Goal: Task Accomplishment & Management: Manage account settings

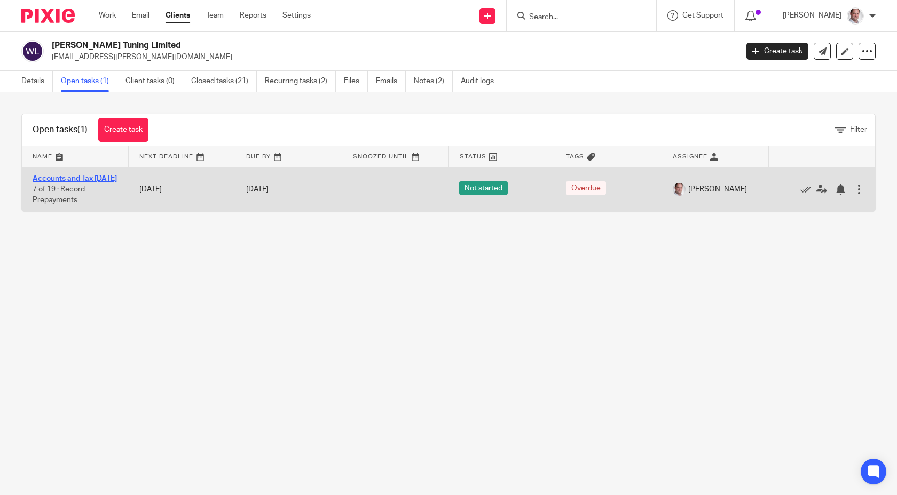
click at [48, 180] on link "Accounts and Tax [DATE]" at bounding box center [75, 178] width 84 height 7
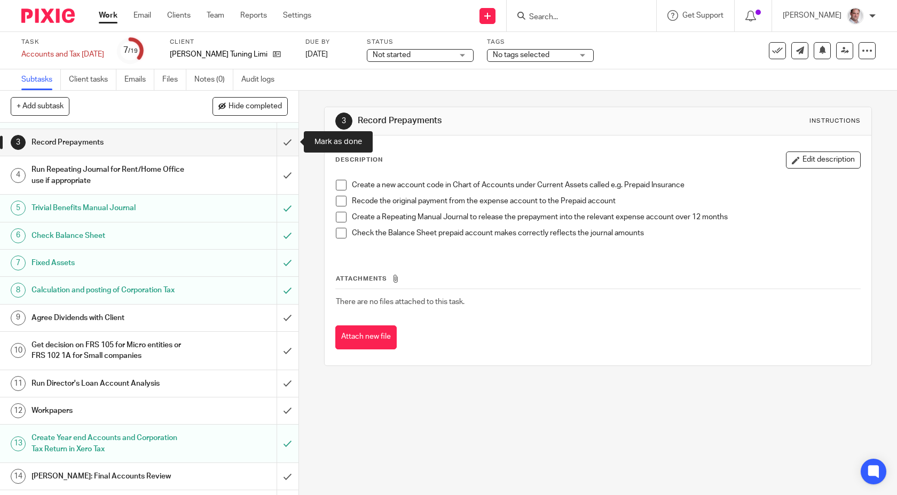
scroll to position [60, 0]
click at [341, 54] on link "17 Aug 2025" at bounding box center [329, 54] width 48 height 11
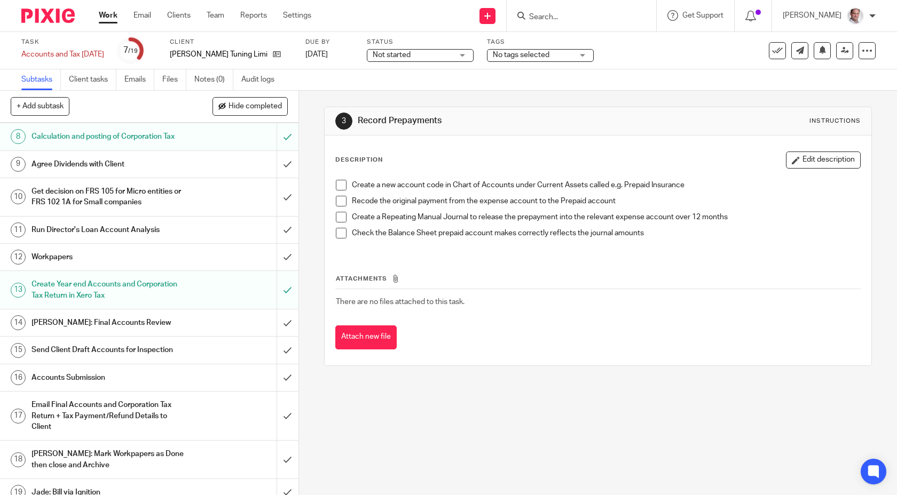
scroll to position [215, 0]
click at [288, 196] on input "submit" at bounding box center [149, 196] width 298 height 38
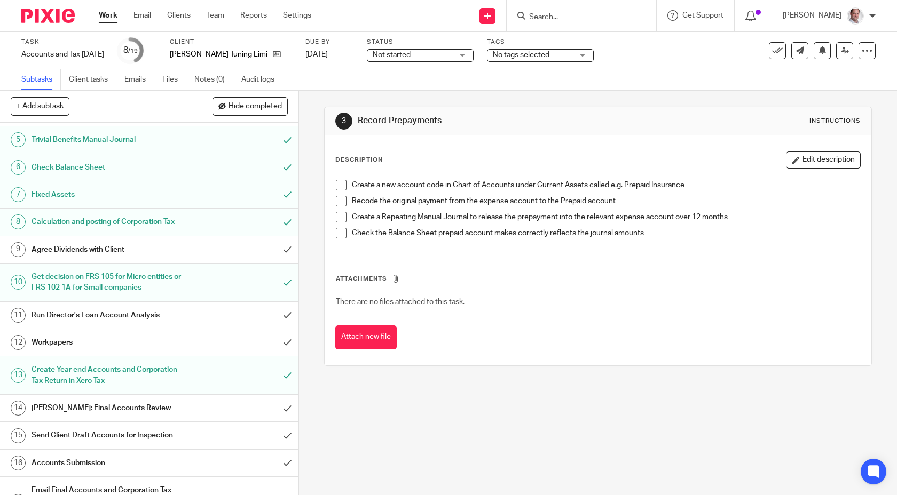
scroll to position [131, 0]
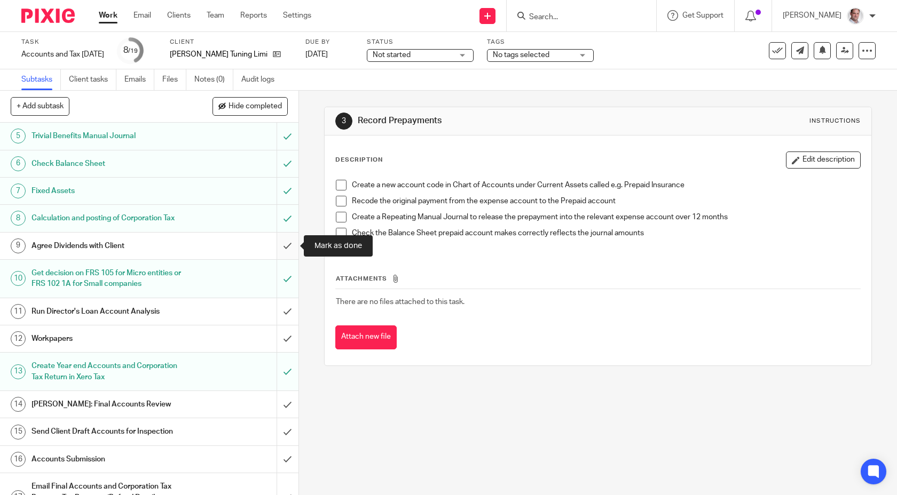
click at [288, 250] on input "submit" at bounding box center [149, 246] width 298 height 27
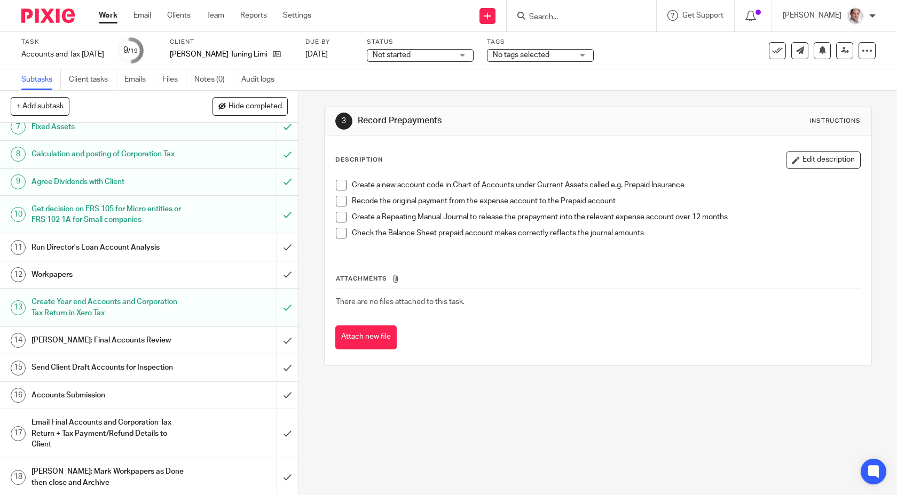
scroll to position [225, 0]
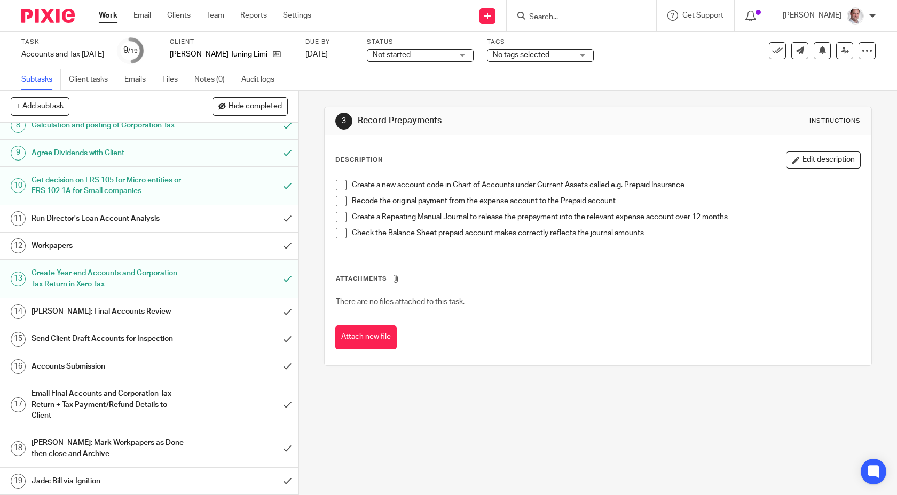
click at [212, 310] on div "[PERSON_NAME]: Final Accounts Review" at bounding box center [148, 312] width 234 height 16
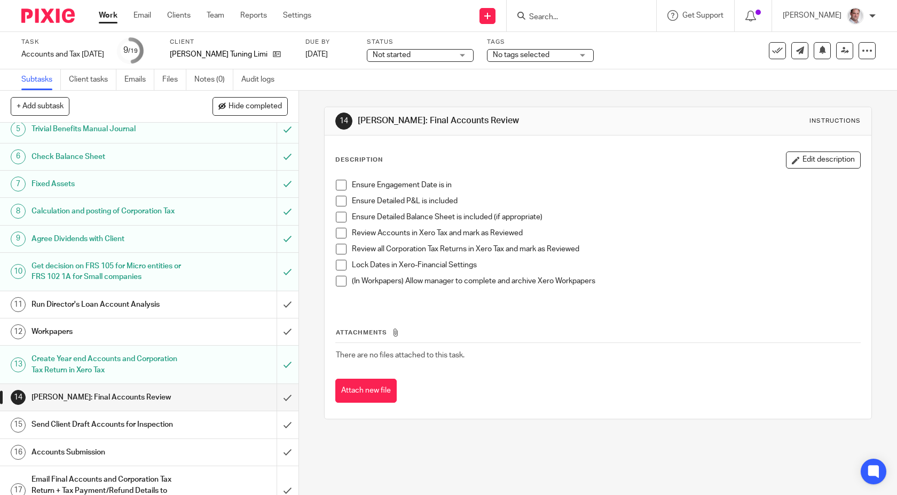
scroll to position [225, 0]
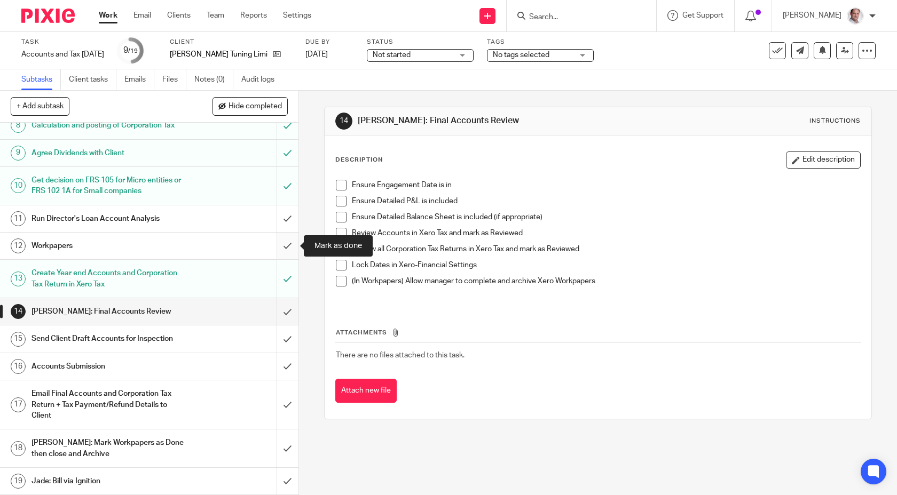
click at [288, 243] on input "submit" at bounding box center [149, 246] width 298 height 27
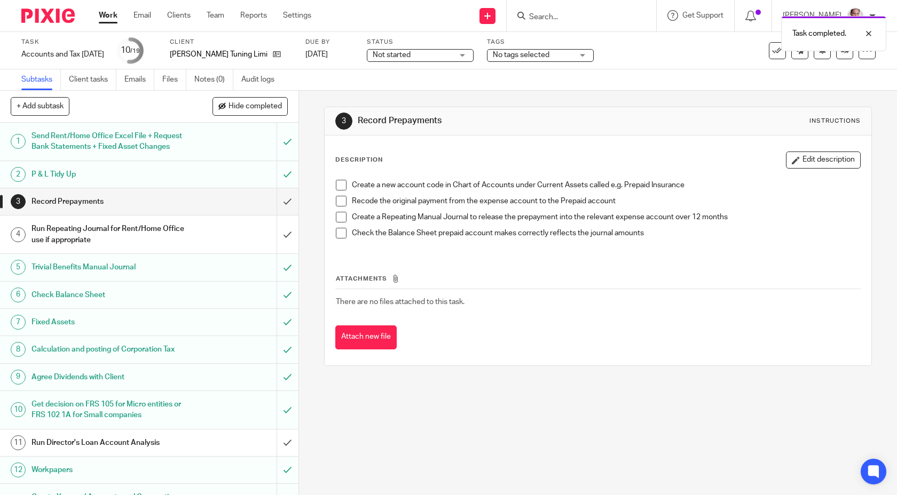
click at [368, 168] on div "Description Edit description" at bounding box center [598, 160] width 526 height 17
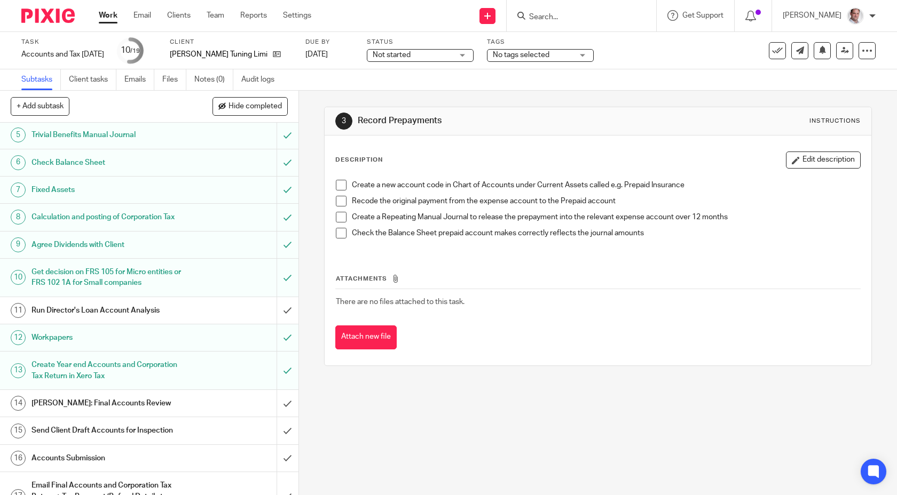
scroll to position [140, 0]
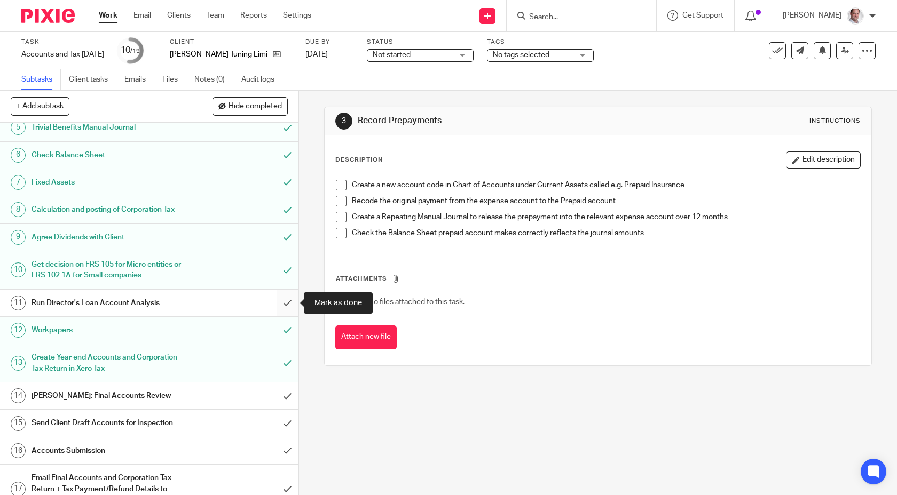
click at [286, 303] on input "submit" at bounding box center [149, 303] width 298 height 27
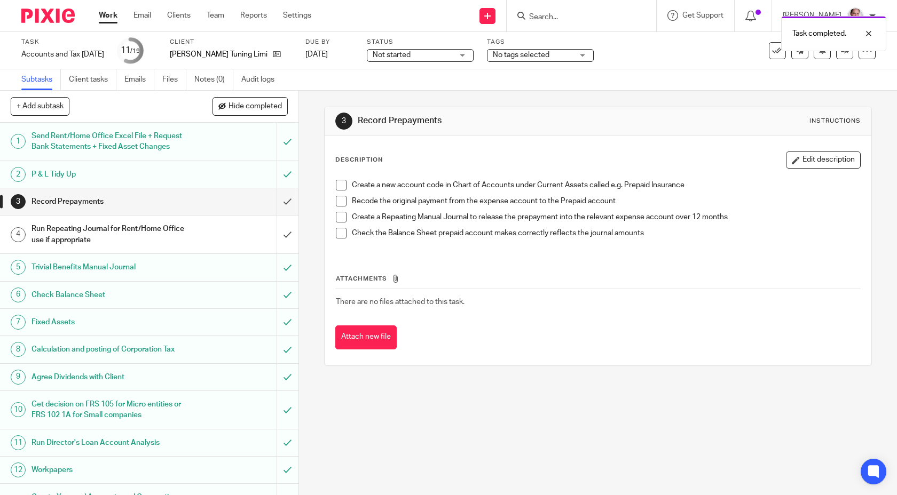
scroll to position [225, 0]
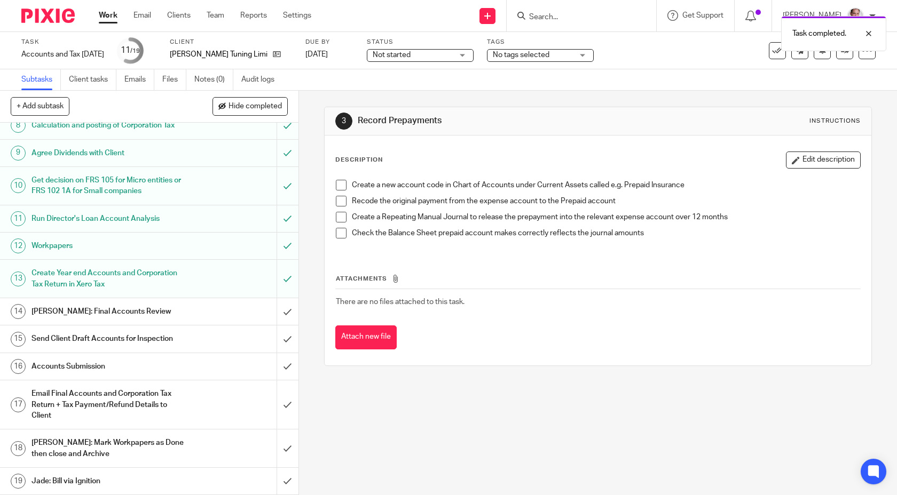
click at [114, 310] on h1 "[PERSON_NAME]: Final Accounts Review" at bounding box center [109, 312] width 156 height 16
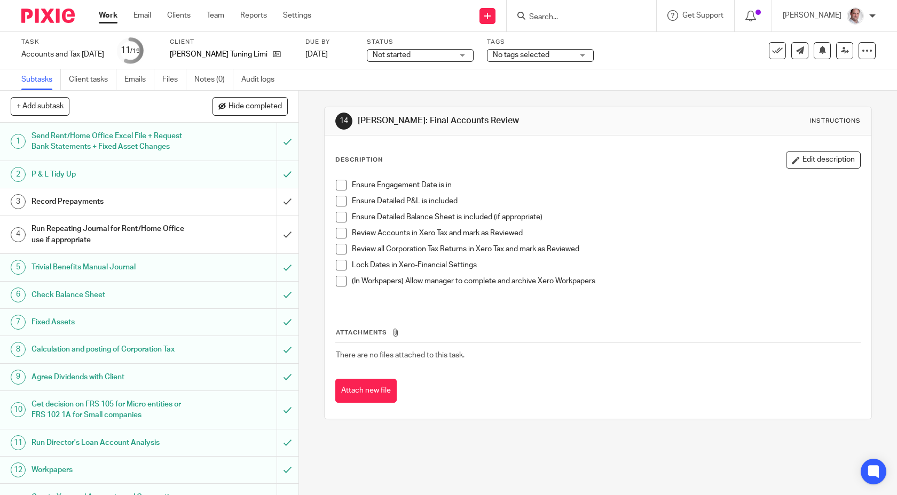
click at [337, 188] on span at bounding box center [341, 185] width 11 height 11
click at [340, 199] on span at bounding box center [341, 201] width 11 height 11
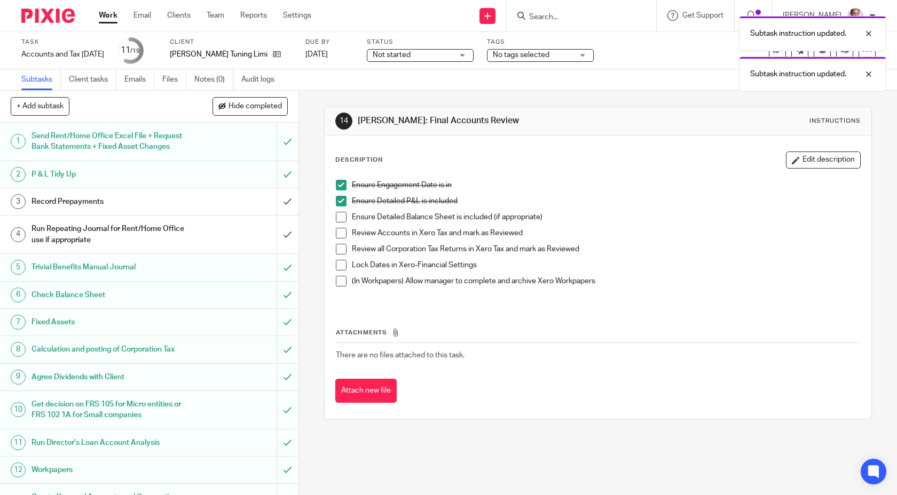
click at [340, 217] on span at bounding box center [341, 217] width 11 height 11
click at [341, 228] on span at bounding box center [341, 233] width 11 height 11
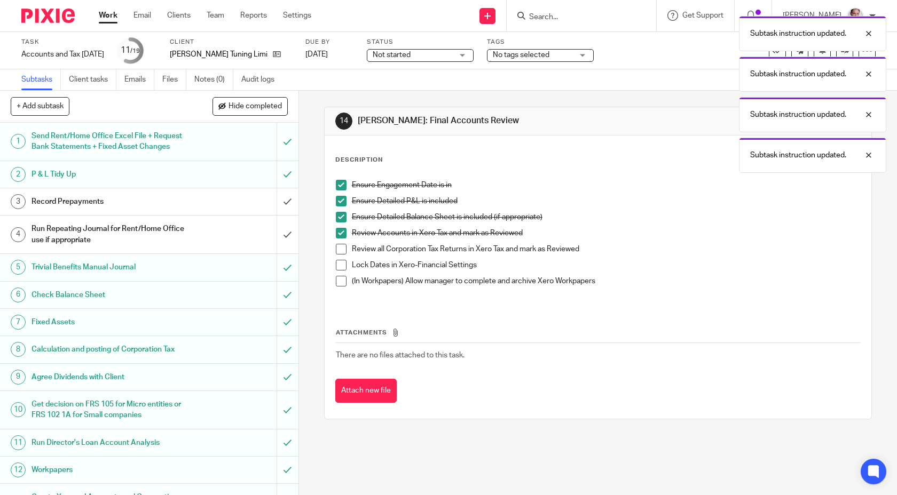
click at [341, 249] on span at bounding box center [341, 249] width 11 height 11
click at [342, 265] on span at bounding box center [341, 265] width 11 height 11
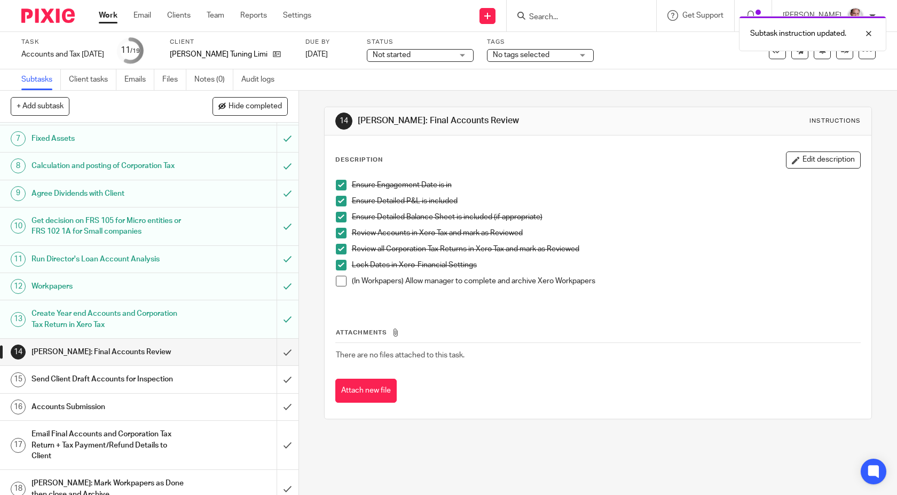
scroll to position [225, 0]
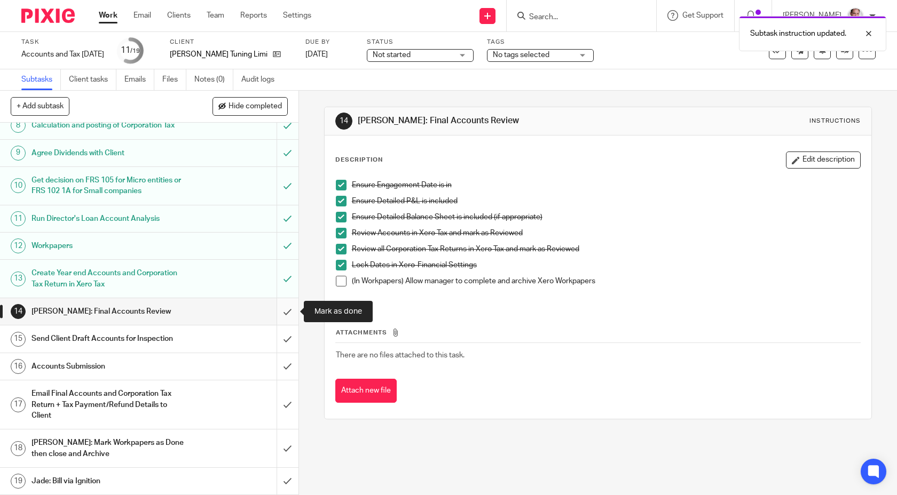
click at [290, 310] on input "submit" at bounding box center [149, 311] width 298 height 27
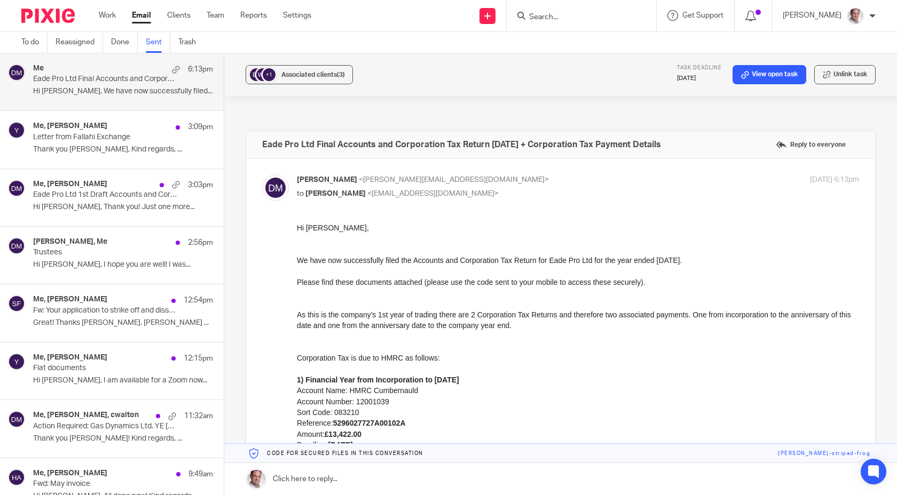
click at [156, 45] on link "Sent" at bounding box center [158, 42] width 25 height 21
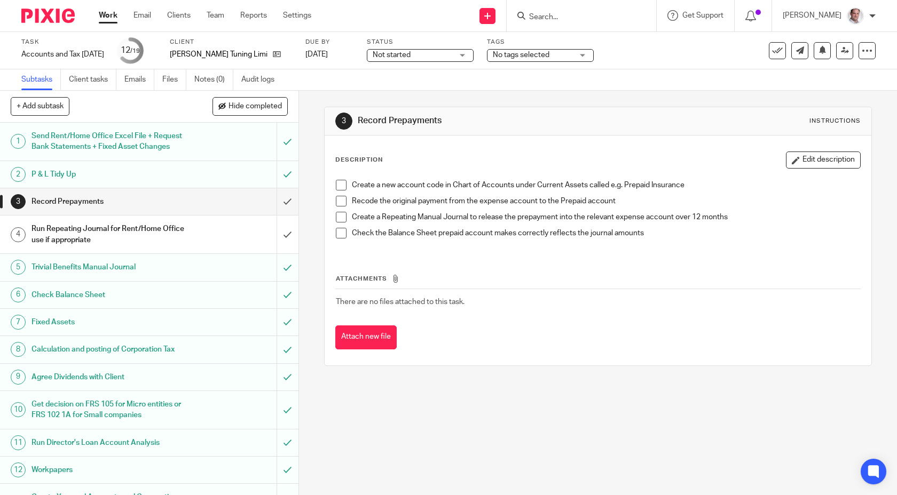
scroll to position [225, 0]
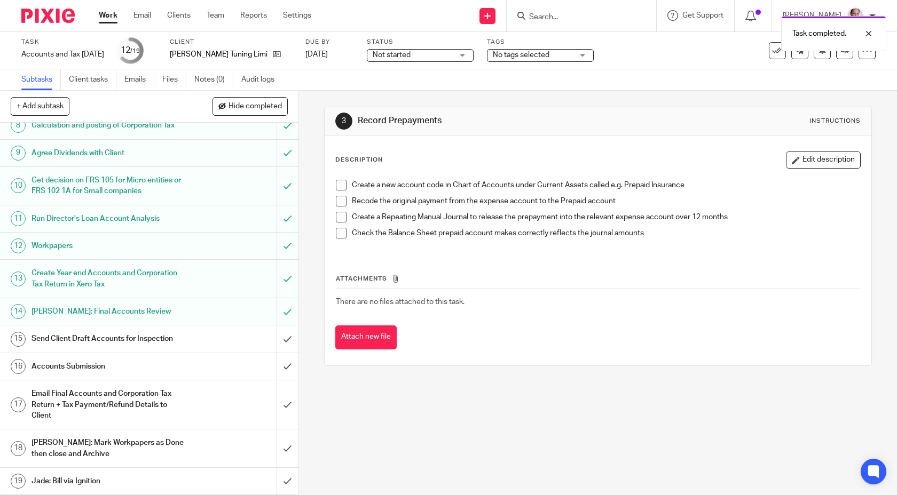
click at [98, 337] on h1 "Send Client Draft Accounts for Inspection" at bounding box center [109, 339] width 156 height 16
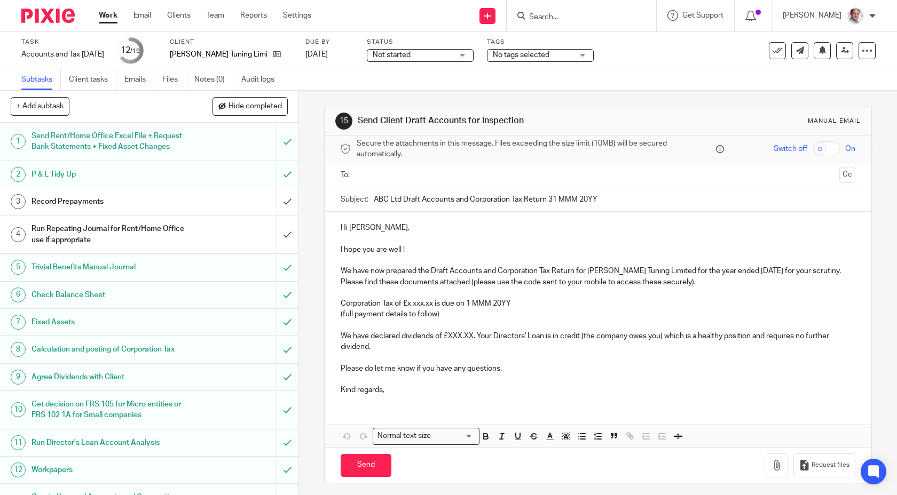
click at [395, 172] on input "text" at bounding box center [597, 175] width 475 height 12
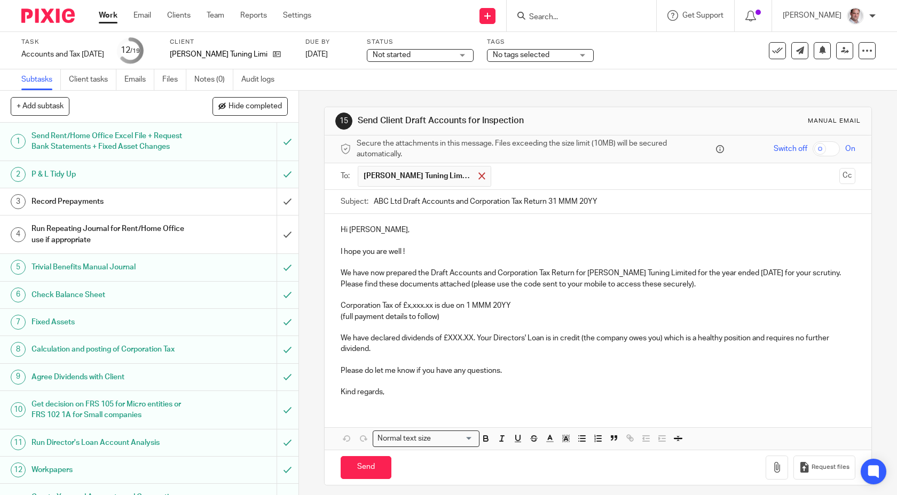
click at [478, 176] on span at bounding box center [481, 175] width 7 height 7
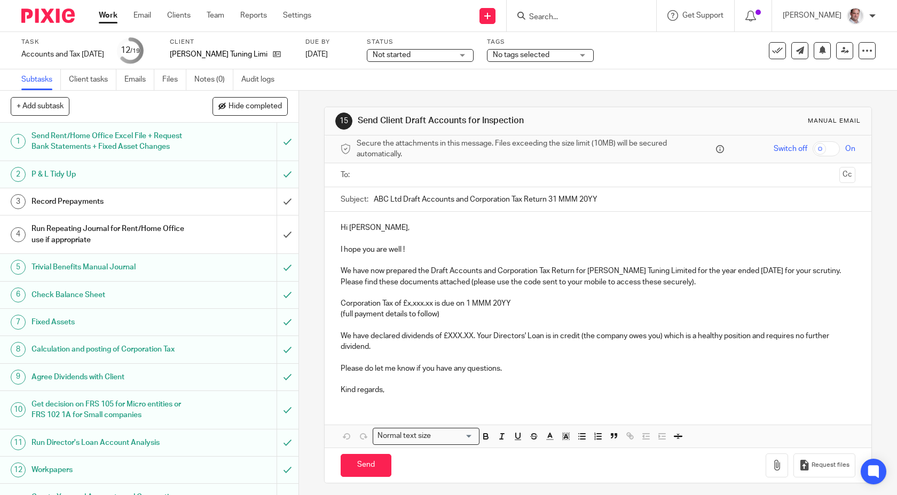
click at [455, 176] on input "text" at bounding box center [597, 175] width 475 height 12
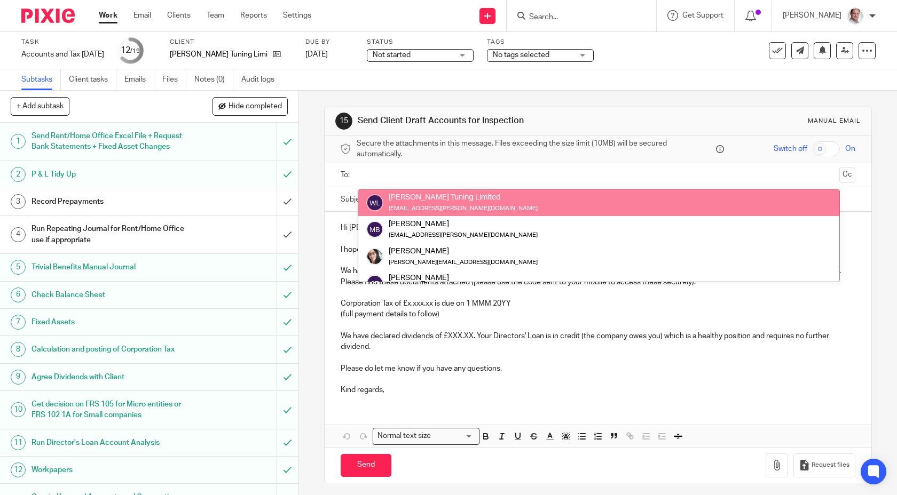
paste input "office@wagner-tuning.uk"
type input "office@wagner-tuning.uk"
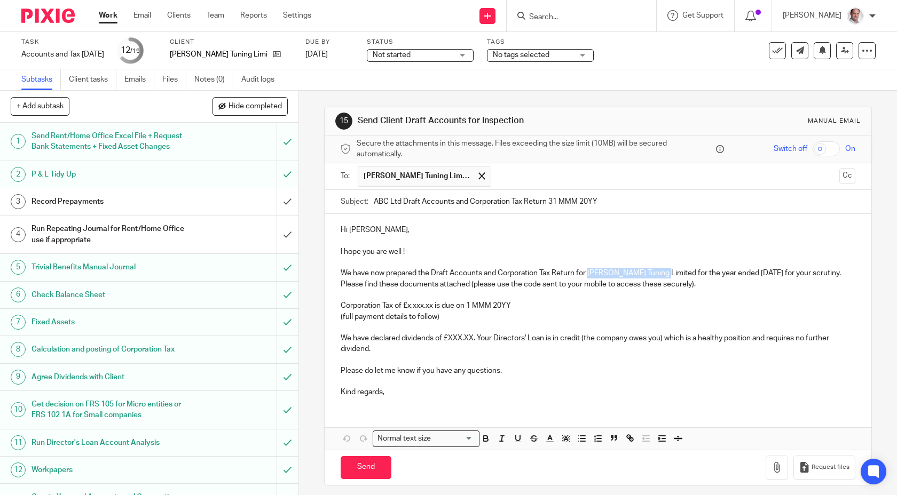
drag, startPoint x: 665, startPoint y: 272, endPoint x: 588, endPoint y: 271, distance: 76.3
click at [588, 271] on p "We have now prepared the Draft Accounts and Corporation Tax Return for Wagner T…" at bounding box center [598, 279] width 515 height 22
copy p "[PERSON_NAME] Tuning Limited"
drag, startPoint x: 402, startPoint y: 201, endPoint x: 361, endPoint y: 199, distance: 41.1
click at [361, 200] on div "Subject: ABC Ltd Draft Accounts and Corporation Tax Return 31 MMM 20YY" at bounding box center [598, 202] width 515 height 24
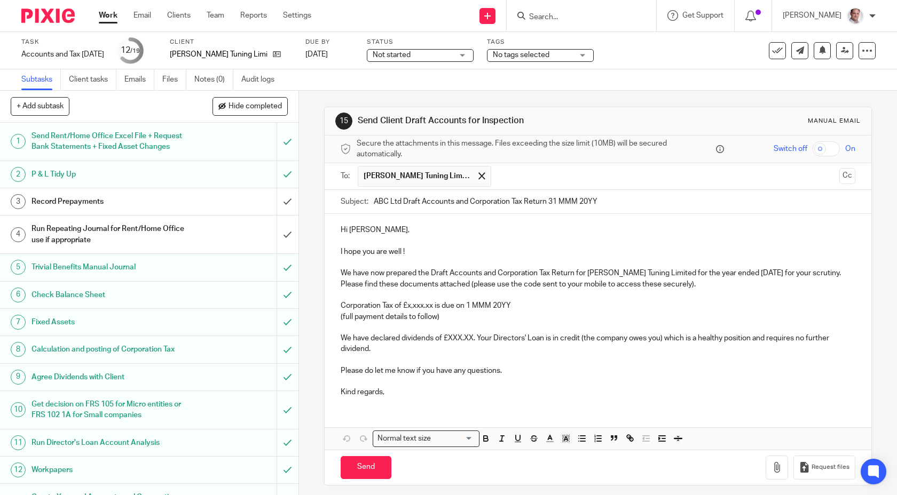
paste input "Wagner Tuning Limite"
type input "Wagner Tuning Limited 1st Draft Accounts and Corporation Tax Return 31 MMM 20YY"
click at [771, 272] on p "We have now prepared the Draft Accounts and Corporation Tax Return for Wagner T…" at bounding box center [598, 279] width 515 height 22
click at [730, 273] on p "We have now prepared the Draft Accounts and Corporation Tax Return for Wagner T…" at bounding box center [598, 279] width 515 height 22
copy p "31 Dec 2024"
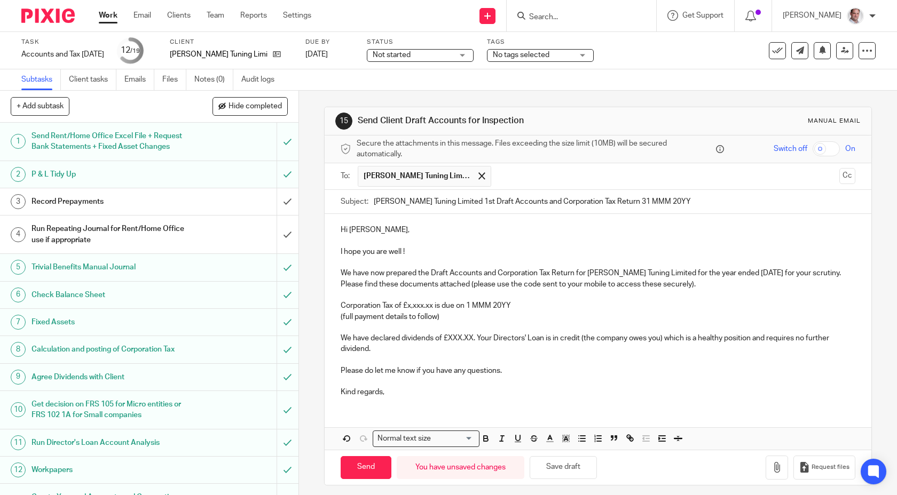
drag, startPoint x: 682, startPoint y: 208, endPoint x: 610, endPoint y: 202, distance: 72.3
click at [610, 202] on input "Wagner Tuning Limited 1st Draft Accounts and Corporation Tax Return 31 MMM 20YY" at bounding box center [615, 202] width 482 height 24
paste input "Dec 2024"
type input "Wagner Tuning Limited 1st Draft Accounts and Corporation Tax Return 31 Dec 2024"
click at [828, 145] on input "checkbox" at bounding box center [825, 148] width 27 height 15
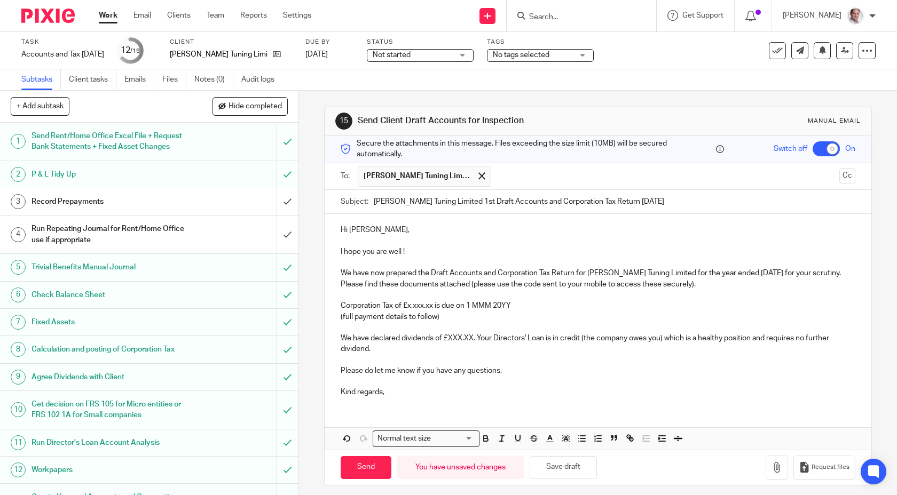
scroll to position [6, 0]
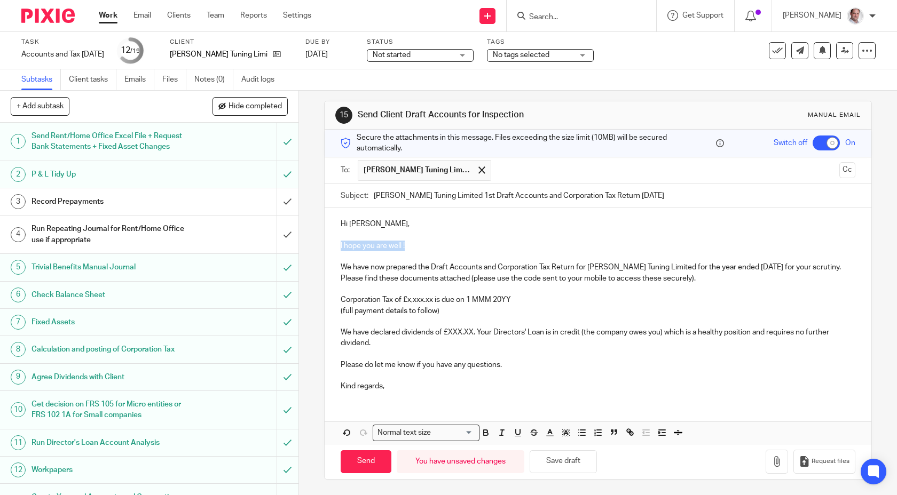
drag, startPoint x: 411, startPoint y: 245, endPoint x: 321, endPoint y: 245, distance: 89.7
click at [321, 245] on div "15 Send Client Draft Accounts for Inspection Manual email Secure the attachment…" at bounding box center [598, 293] width 598 height 405
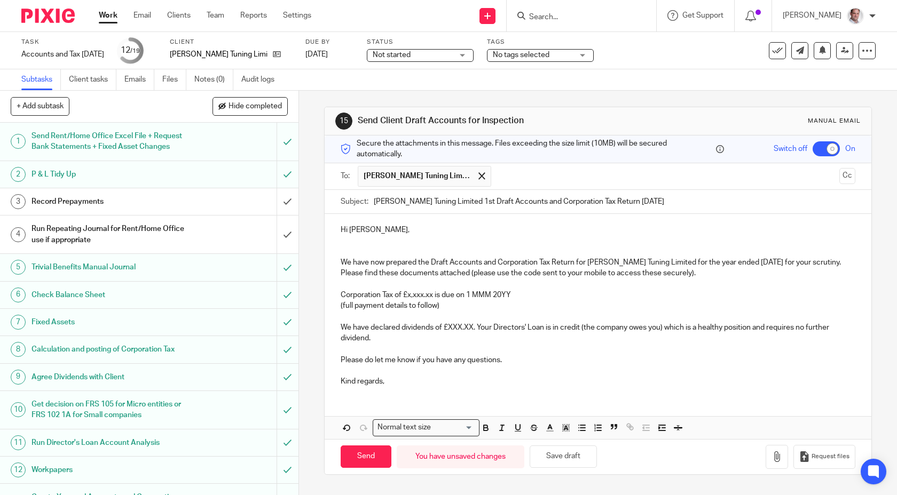
scroll to position [0, 0]
click at [435, 262] on p "We have now prepared the Draft Accounts and Corporation Tax Return for Wagner T…" at bounding box center [598, 268] width 515 height 22
click at [342, 272] on p "We have now prepared the 1st Draft Accounts and Corporation Tax Return for Wagn…" at bounding box center [598, 268] width 515 height 22
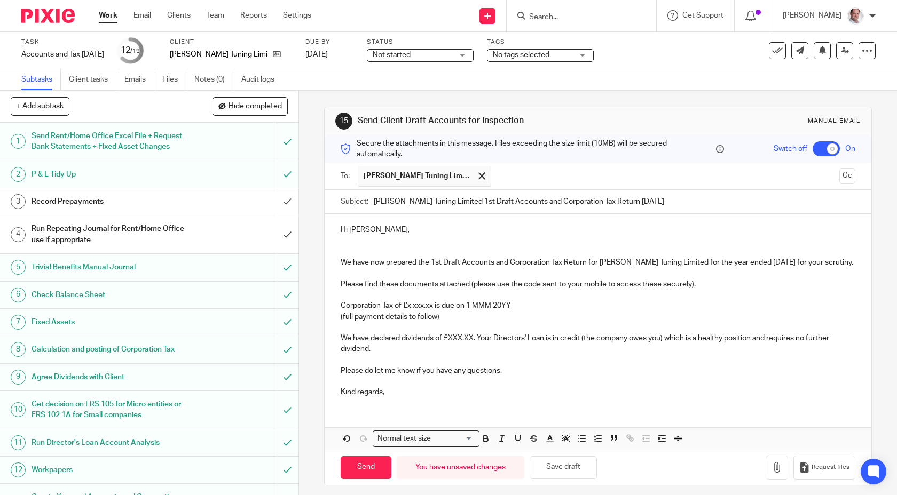
click at [346, 295] on p at bounding box center [598, 295] width 515 height 11
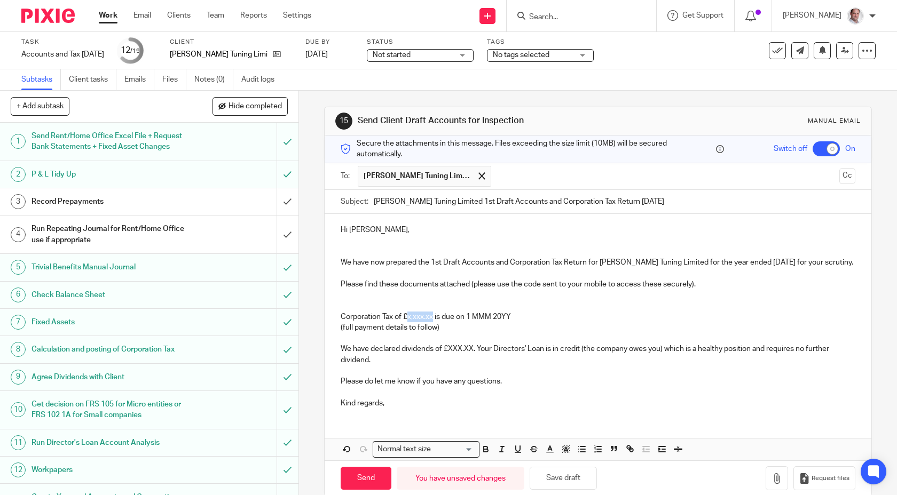
drag, startPoint x: 435, startPoint y: 318, endPoint x: 407, endPoint y: 316, distance: 28.3
click at [407, 316] on p "Corporation Tax of £x,xxx.xx is due on 1 MMM 20YY" at bounding box center [598, 317] width 515 height 11
drag, startPoint x: 523, startPoint y: 314, endPoint x: 483, endPoint y: 314, distance: 40.0
click at [483, 314] on p "Corporation Tax of £10,045.11 is due on 1 MMM 20YY" at bounding box center [598, 317] width 515 height 11
drag, startPoint x: 519, startPoint y: 315, endPoint x: 477, endPoint y: 317, distance: 42.7
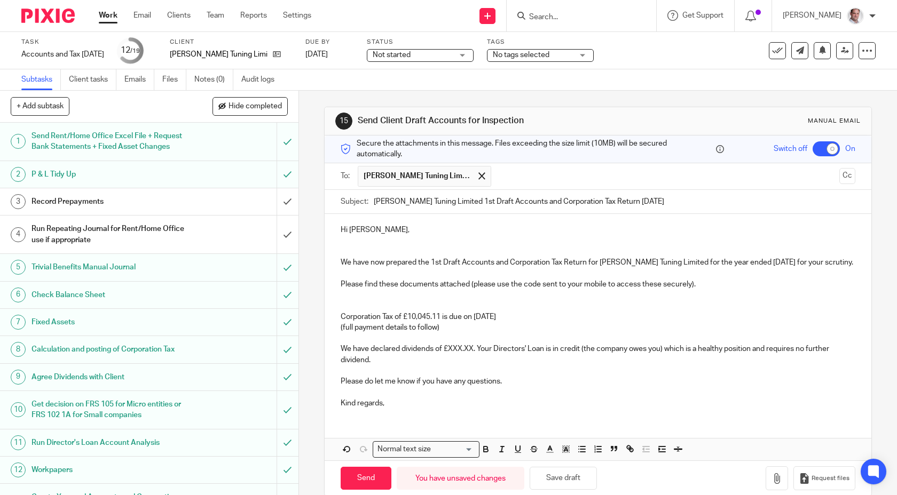
click at [477, 317] on p "Corporation Tax of £10,045.11 is due on 1st Oct 2025" at bounding box center [598, 317] width 515 height 11
drag, startPoint x: 430, startPoint y: 316, endPoint x: 406, endPoint y: 317, distance: 24.0
click at [406, 317] on p "Corporation Tax of £10,045.11 is due on 1st Oct 2025" at bounding box center [598, 317] width 515 height 11
drag, startPoint x: 441, startPoint y: 317, endPoint x: 406, endPoint y: 317, distance: 35.2
click at [406, 317] on p "Corporation Tax of £10,045.11 is due on 1st Oct 2025" at bounding box center [598, 317] width 515 height 11
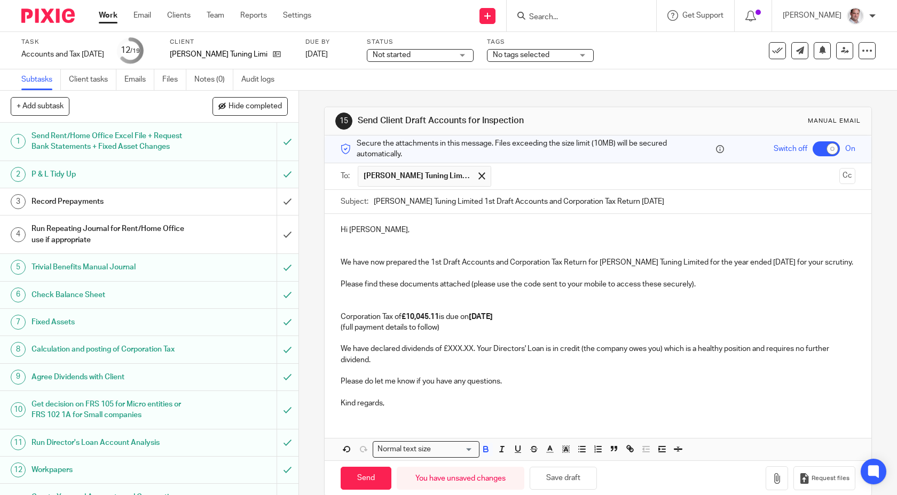
click at [493, 314] on strong "1st Oct 2025" at bounding box center [481, 316] width 24 height 7
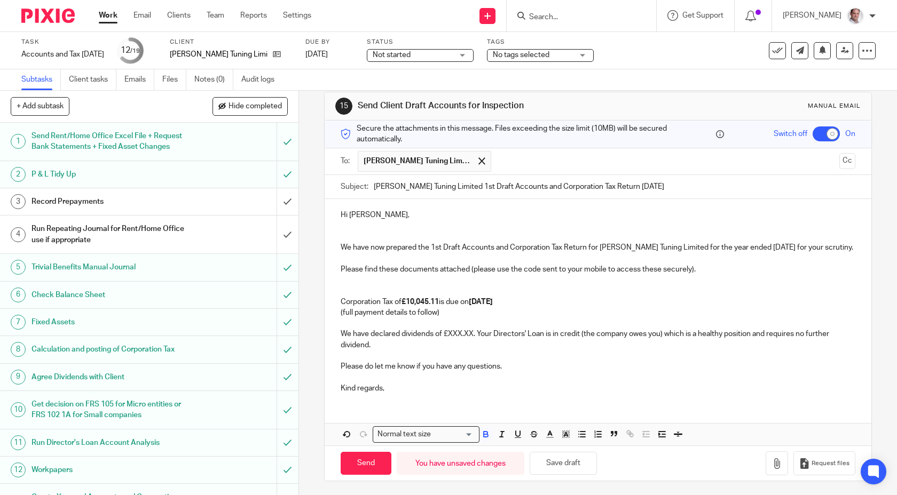
scroll to position [17, 0]
drag, startPoint x: 350, startPoint y: 333, endPoint x: 341, endPoint y: 333, distance: 9.1
click at [341, 333] on p "We have declared dividends of £XXX.XX. Your Directors' Loan is in credit (the c…" at bounding box center [598, 338] width 515 height 22
drag, startPoint x: 476, startPoint y: 331, endPoint x: 447, endPoint y: 331, distance: 29.4
click at [447, 331] on p "You have declared dividends of £XXX.XX. Your Directors' Loan is in credit (the …" at bounding box center [598, 338] width 515 height 22
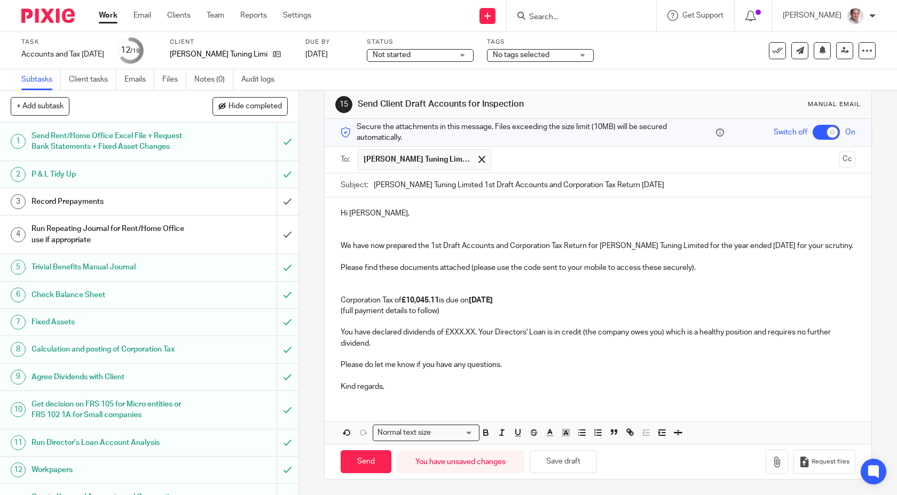
click at [481, 337] on p "You have declared dividends of £XXX.XX. Your Directors' Loan is in credit (the …" at bounding box center [598, 338] width 515 height 22
drag, startPoint x: 477, startPoint y: 332, endPoint x: 449, endPoint y: 332, distance: 27.8
click at [449, 332] on p "You have declared dividends of £XXX.XX. Your Directors' Loan is in credit (the …" at bounding box center [598, 338] width 515 height 22
click at [476, 335] on strong "£72,597 (£36,298.50 each)" at bounding box center [488, 332] width 89 height 7
click at [478, 332] on p "You have declared dividends of £72,597 (£36,298.50 each). Your Directors' Loan …" at bounding box center [598, 338] width 515 height 22
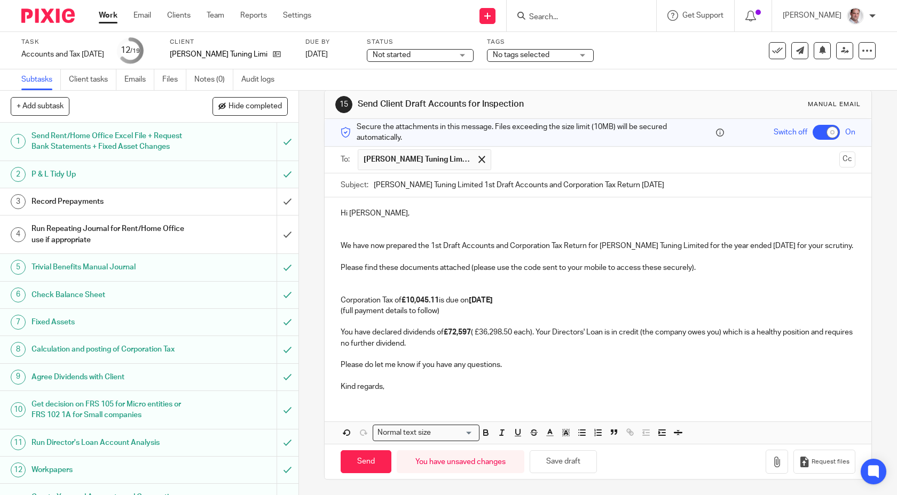
click at [534, 333] on p "You have declared dividends of £72,597 ( £36,298.50 each). Your Directors' Loan…" at bounding box center [598, 338] width 515 height 22
click at [435, 343] on p "You have declared dividends of £72,597 ( £36,298.50 each ). Your Directors' Loa…" at bounding box center [598, 338] width 515 height 22
click at [451, 312] on p "(full payment details to follow)" at bounding box center [598, 311] width 515 height 11
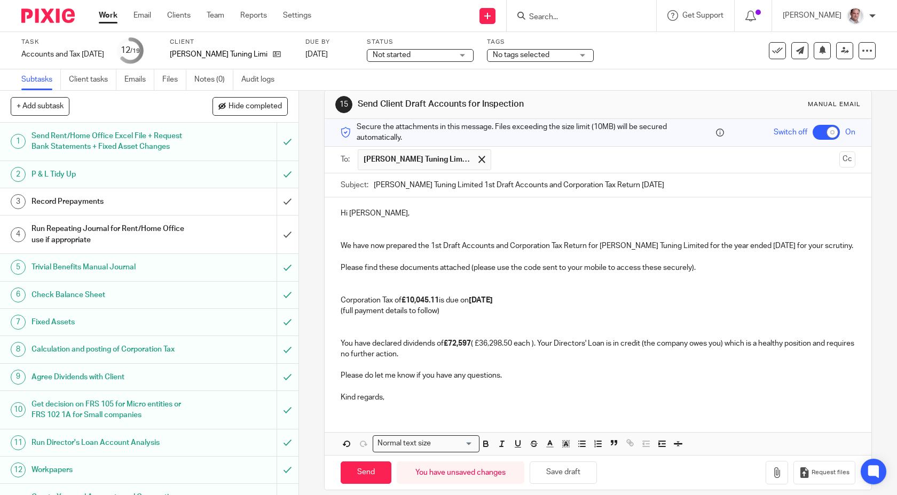
click at [459, 355] on p "You have declared dividends of £72,597 ( £36,298.50 each ). Your Directors' Loa…" at bounding box center [598, 349] width 515 height 22
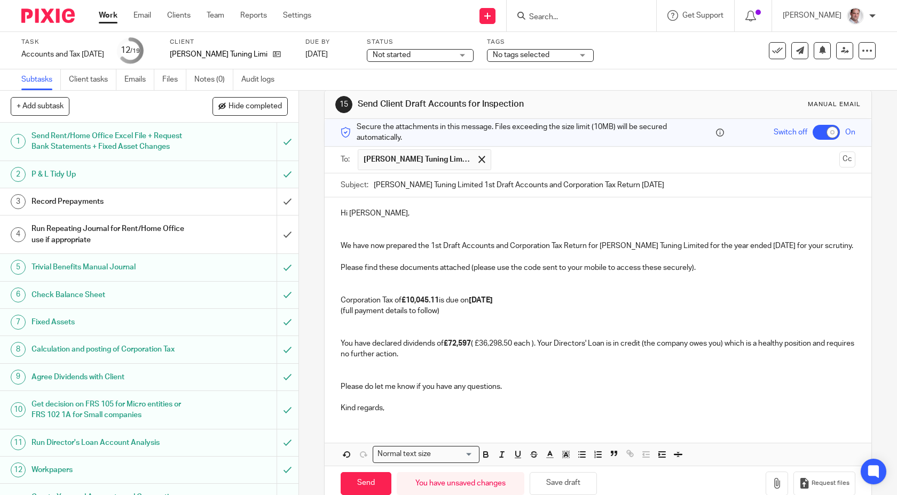
click at [530, 390] on p "Please do let me know if you have any questions." at bounding box center [598, 387] width 515 height 11
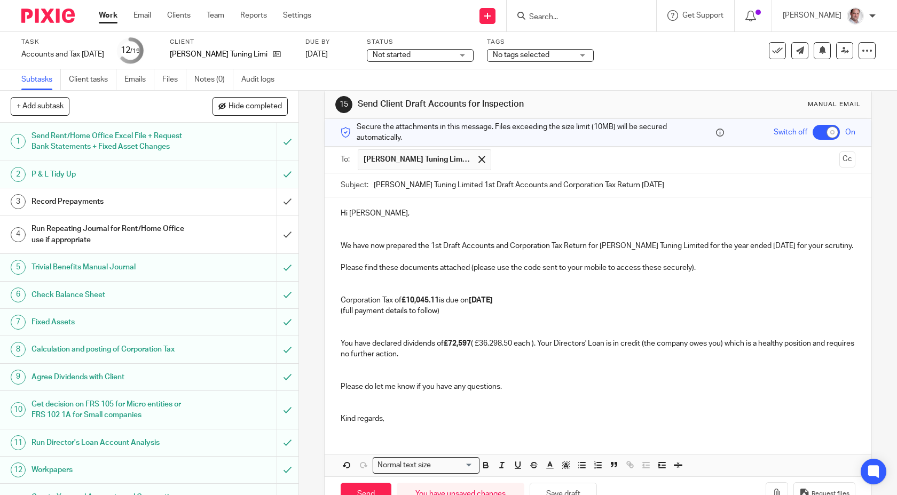
click at [506, 429] on div "Hi Mark, We have now prepared the 1st Draft Accounts and Corporation Tax Return…" at bounding box center [598, 315] width 547 height 235
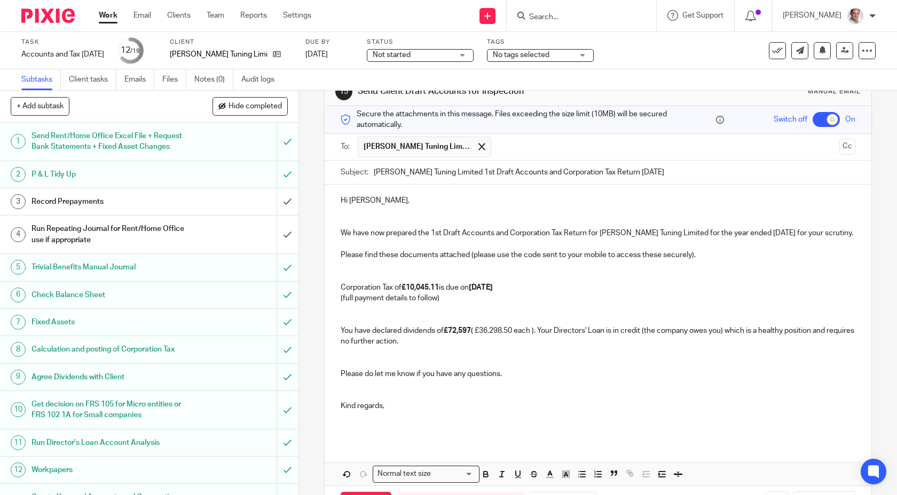
scroll to position [70, 0]
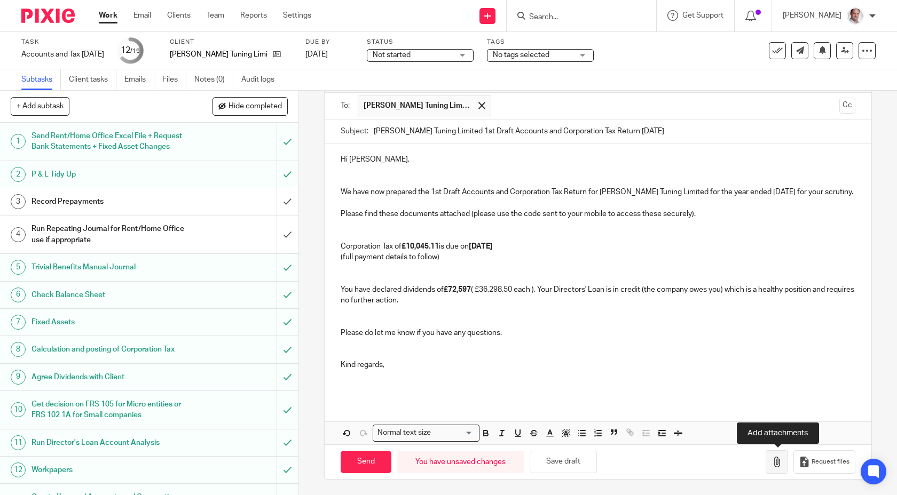
click at [772, 463] on icon "button" at bounding box center [776, 462] width 11 height 11
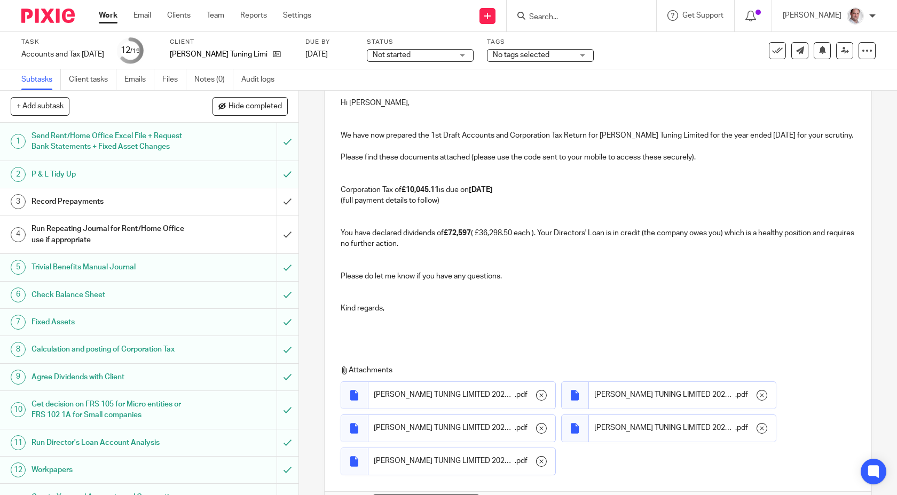
scroll to position [198, 0]
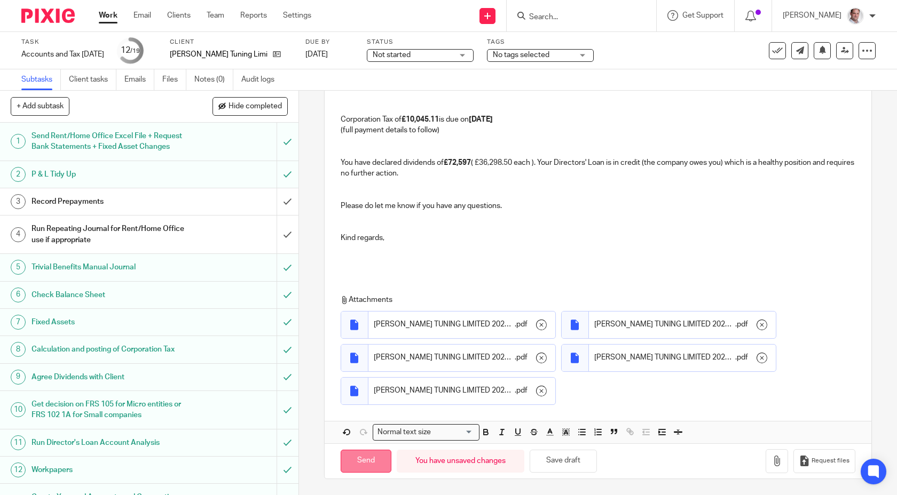
click at [360, 458] on input "Send" at bounding box center [366, 461] width 51 height 23
checkbox input "false"
type input "Sent"
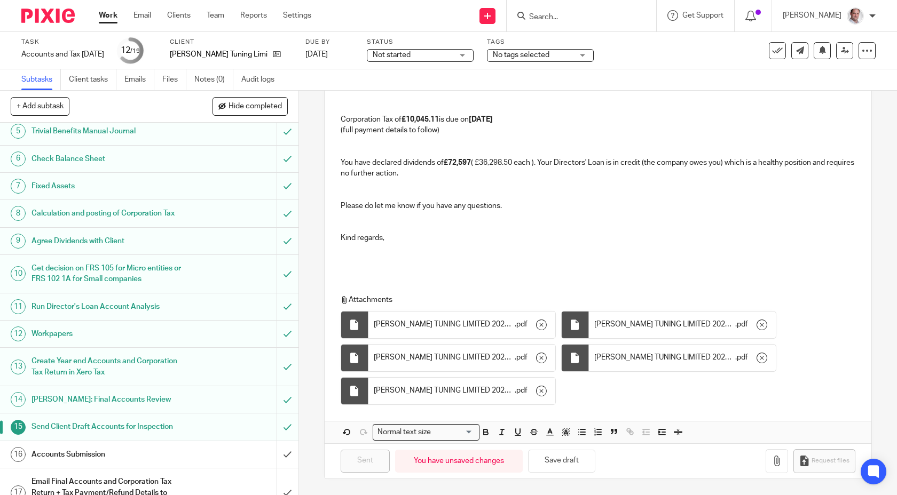
scroll to position [225, 0]
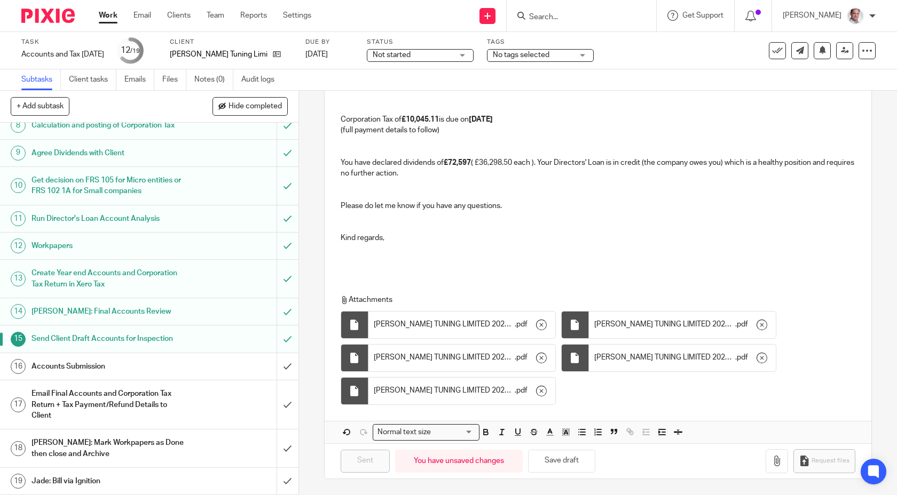
click at [107, 364] on h1 "Accounts Submission" at bounding box center [109, 367] width 156 height 16
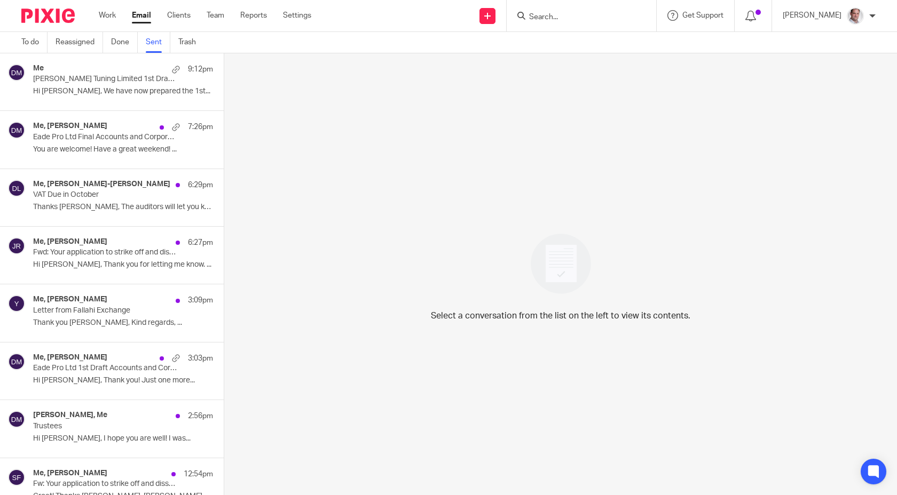
click at [106, 79] on p "Wagner Tuning Limited 1st Draft Accounts and Corporation Tax Return 31 Dec 2024" at bounding box center [105, 79] width 144 height 9
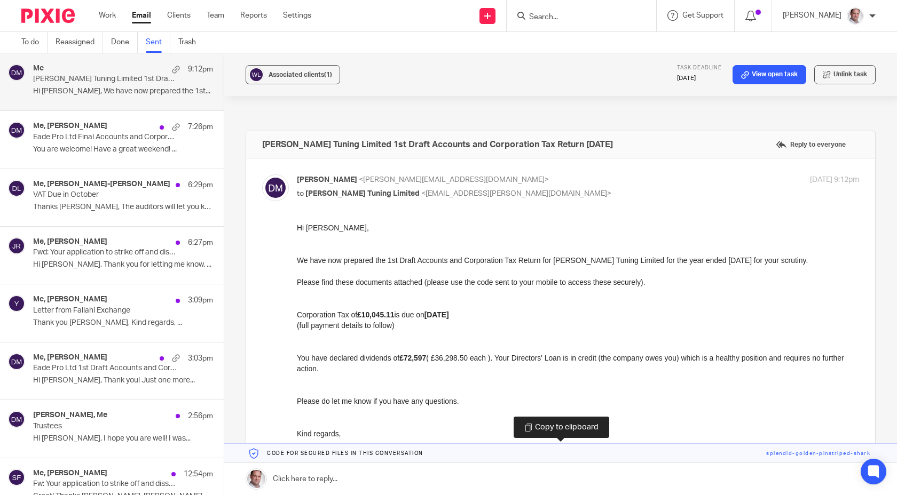
click at [812, 453] on link at bounding box center [560, 453] width 673 height 19
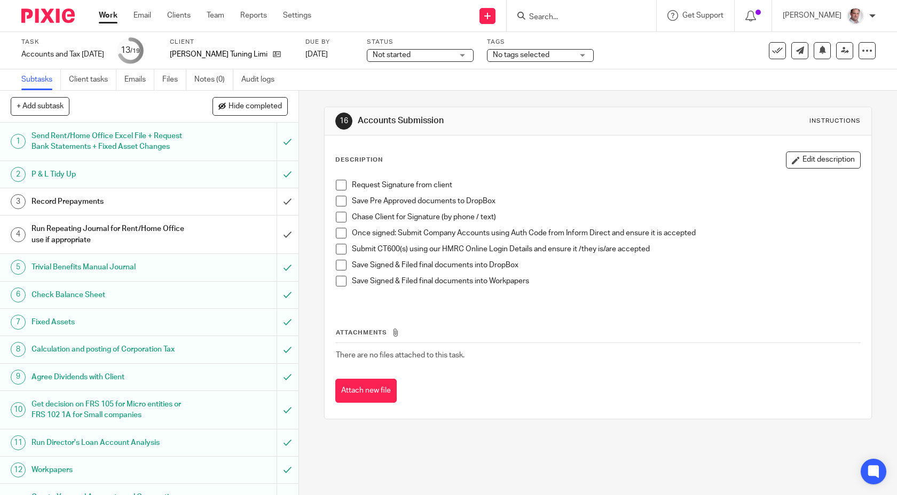
click at [338, 185] on span at bounding box center [341, 185] width 11 height 11
click at [341, 179] on div "Request Signature from client Save Pre Approved documents to DropBox Chase Clie…" at bounding box center [597, 240] width 535 height 131
click at [342, 184] on span at bounding box center [341, 185] width 11 height 11
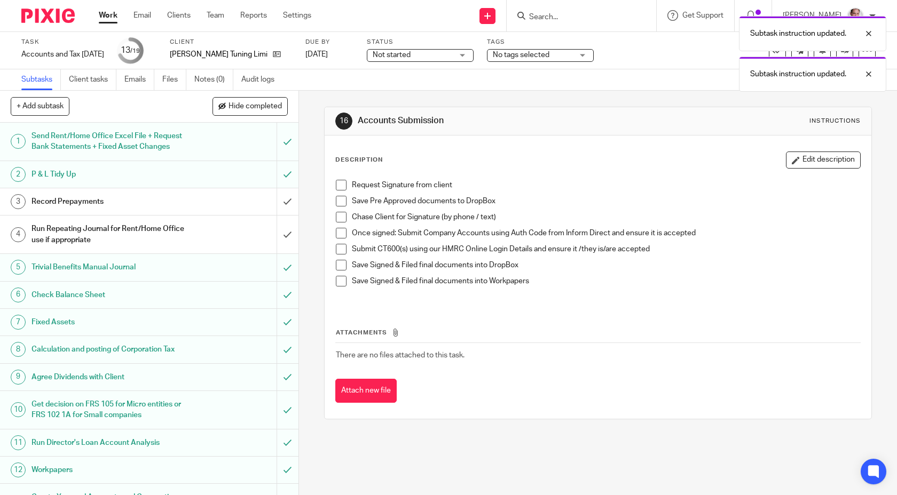
click at [344, 202] on span at bounding box center [341, 201] width 11 height 11
click at [393, 86] on div "Subtasks Client tasks Emails Files Notes (0) Audit logs" at bounding box center [448, 79] width 897 height 21
